Goal: Transaction & Acquisition: Purchase product/service

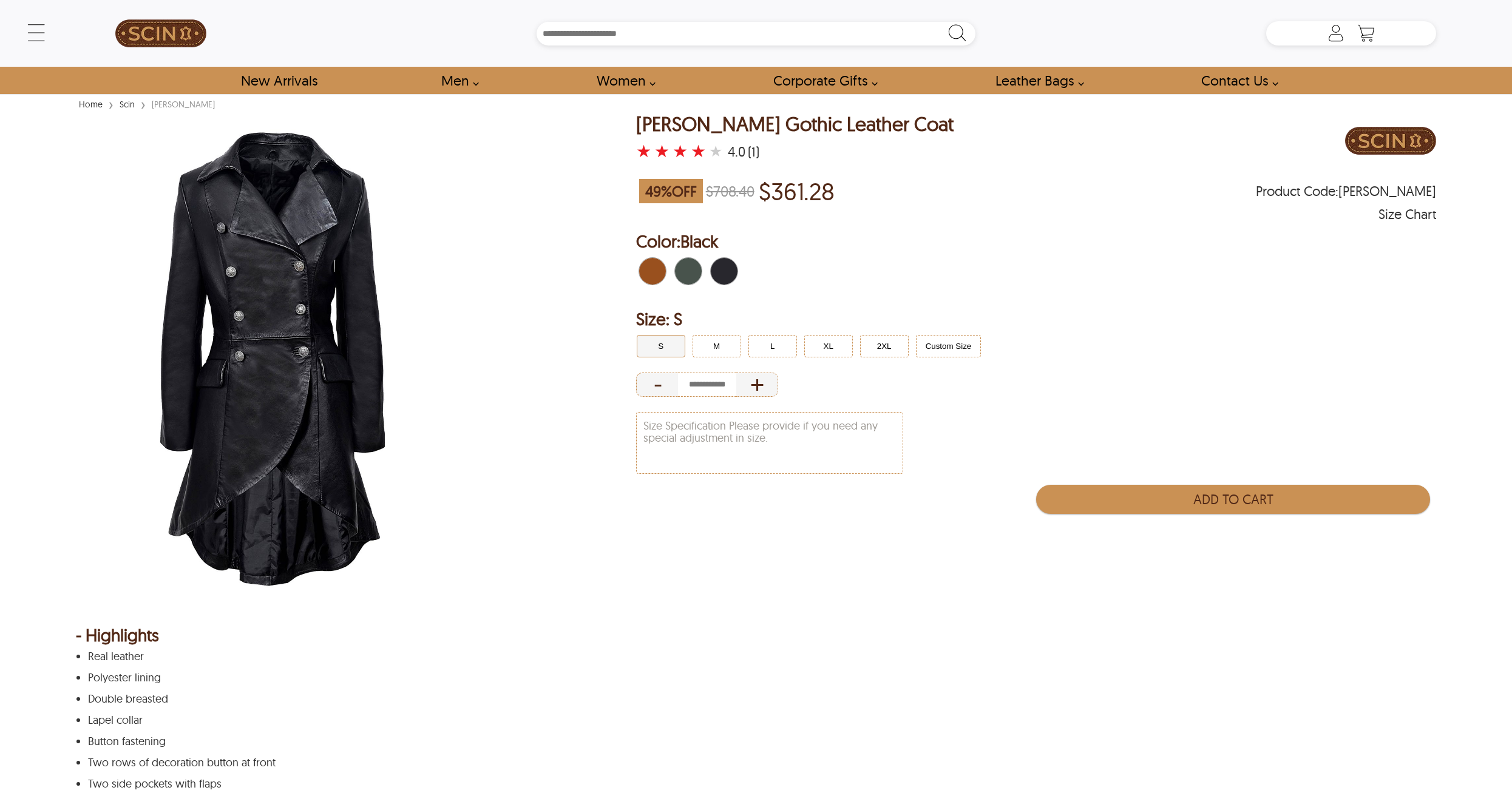
click at [308, 315] on img at bounding box center [272, 359] width 393 height 491
click at [719, 264] on span "Black" at bounding box center [717, 271] width 13 height 27
click at [783, 341] on button "L" at bounding box center [773, 346] width 49 height 23
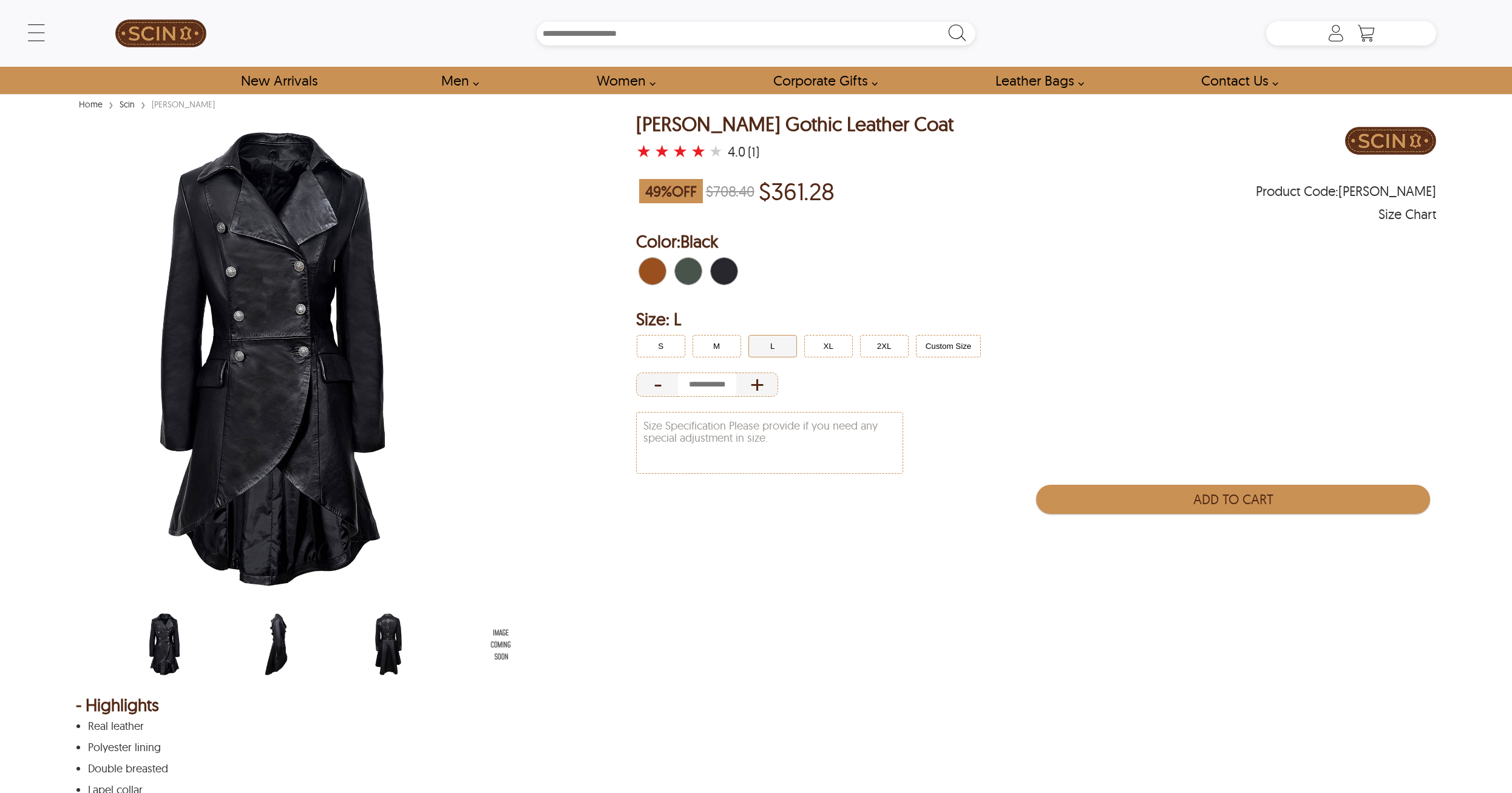
click at [186, 650] on img "scin-13170w-black.jpg" at bounding box center [165, 645] width 54 height 66
click at [271, 638] on img "scin-13170w-black-side.jpg" at bounding box center [276, 645] width 54 height 66
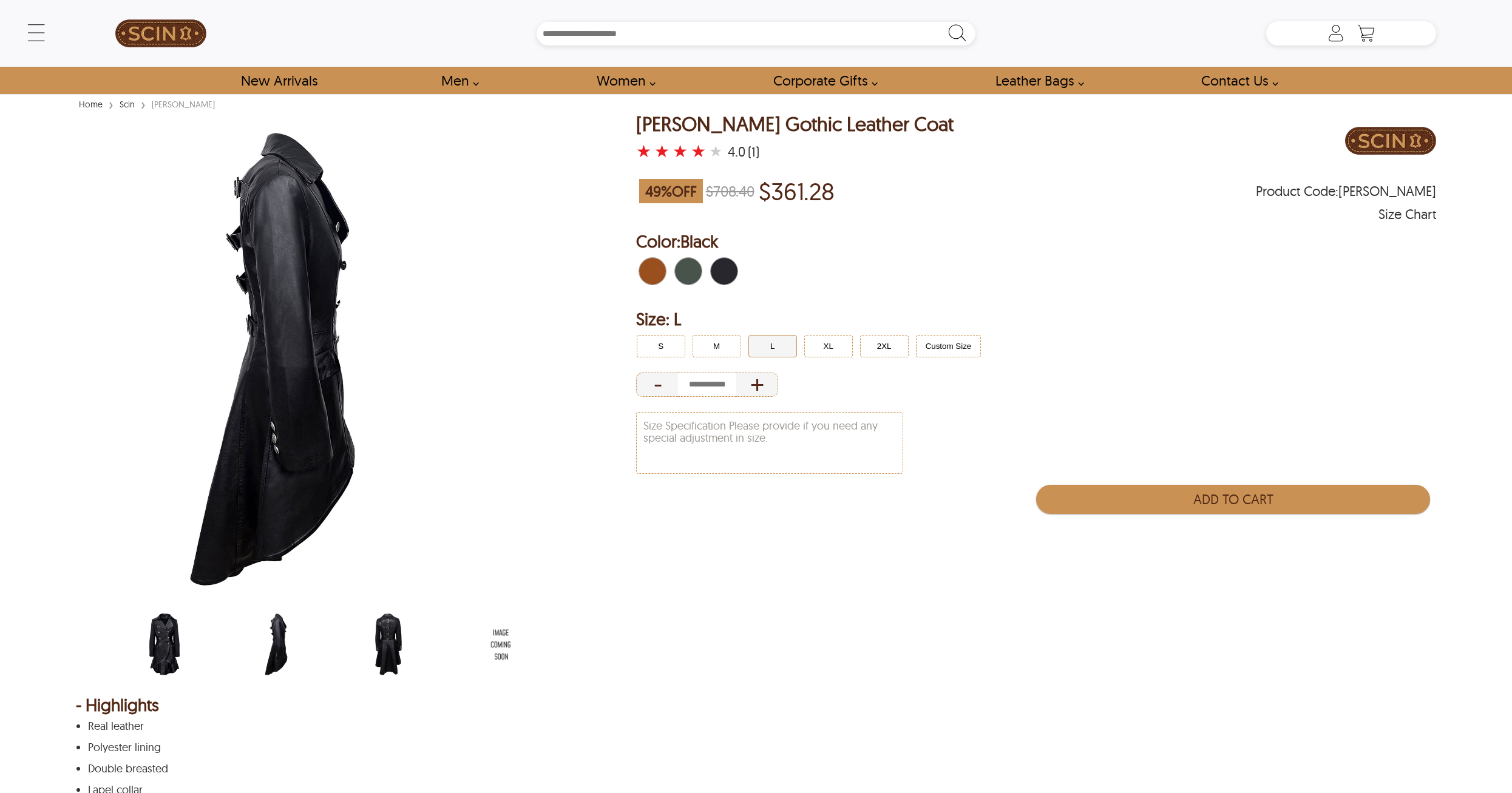
click at [385, 646] on img "scin-13170w-black-back.jpg" at bounding box center [389, 645] width 54 height 66
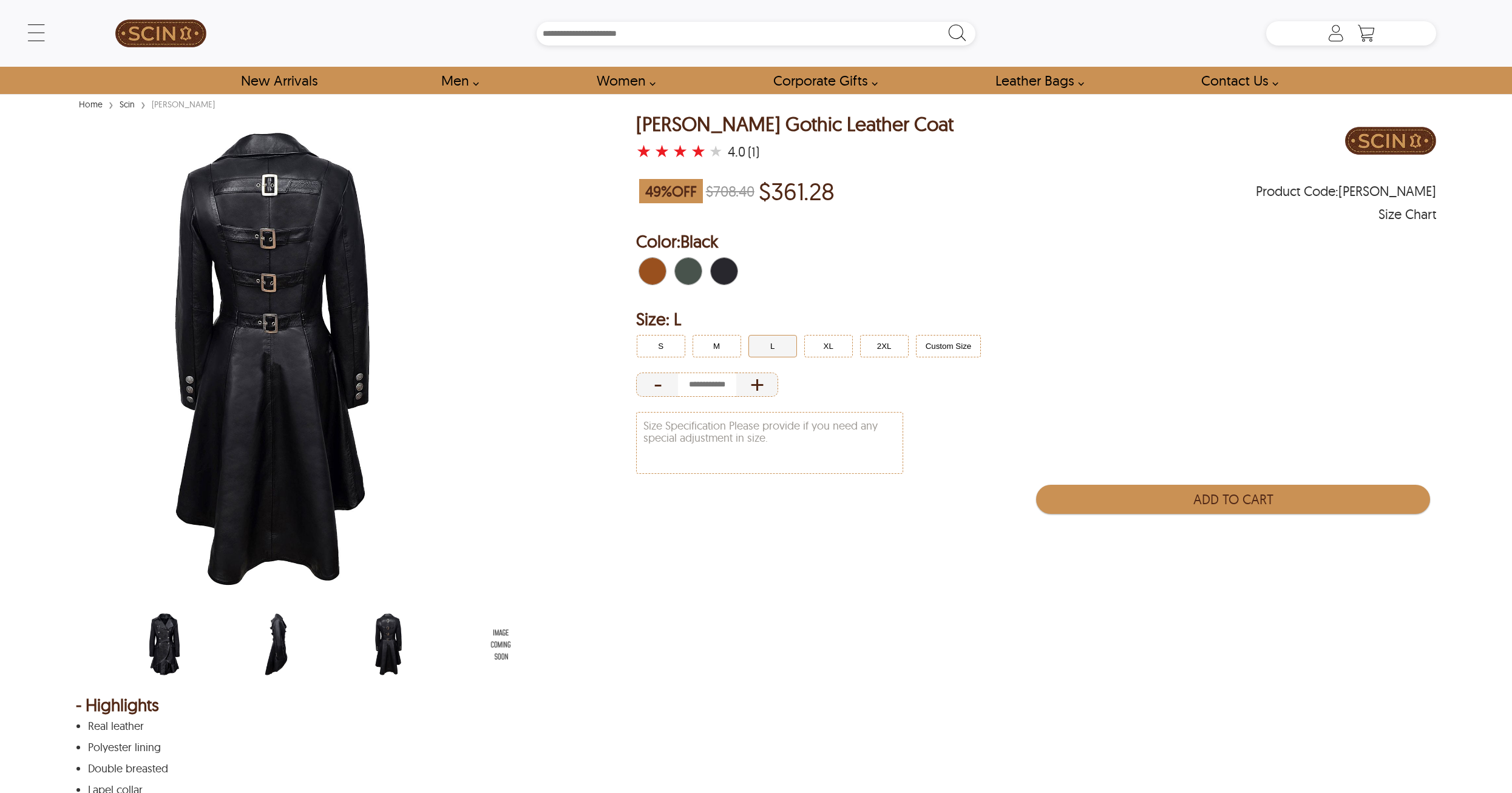
click at [497, 649] on img "women-leather-jacket-size-chart-min.jpg" at bounding box center [501, 645] width 54 height 66
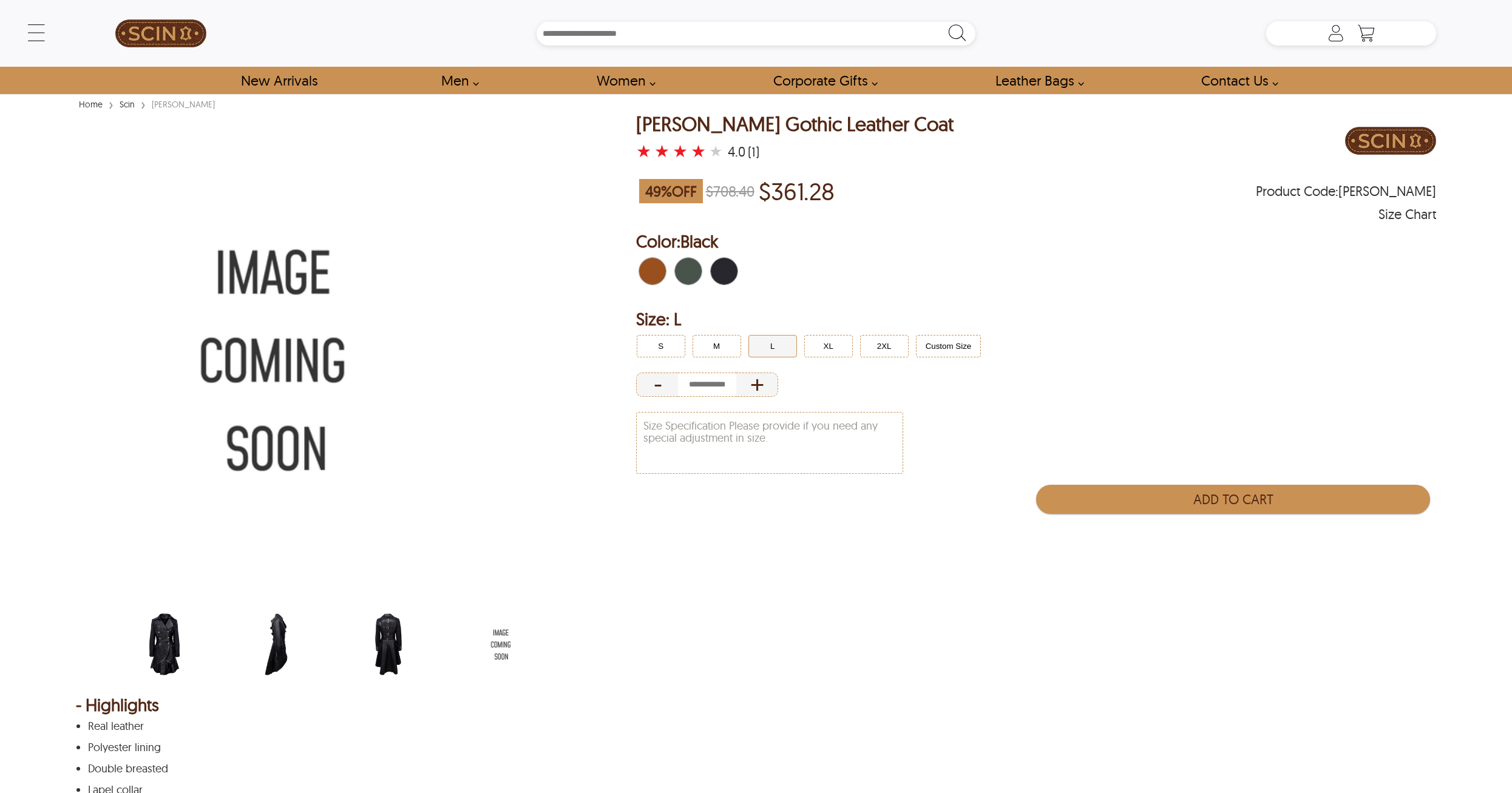
click at [182, 654] on img "scin-13170w-black.jpg" at bounding box center [165, 645] width 54 height 66
